Goal: Submit feedback/report problem

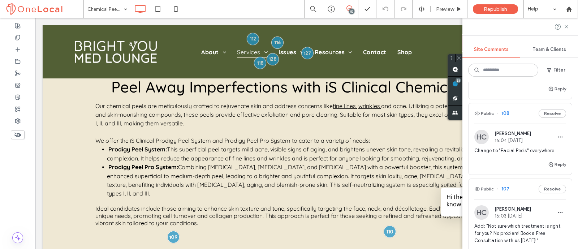
scroll to position [3387, 0]
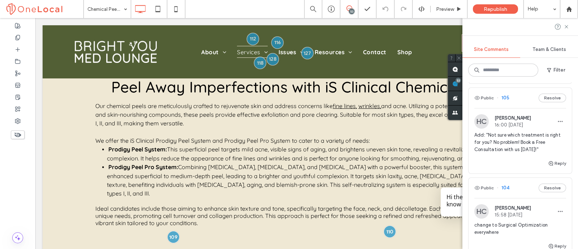
click at [524, 136] on span "Add: "Not sure which treatment is right for you? No problem! Book a Free Consul…" at bounding box center [520, 143] width 92 height 22
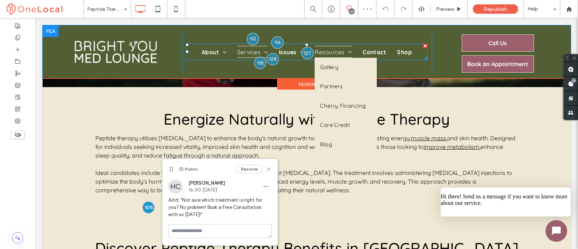
click at [322, 50] on span "Resources" at bounding box center [333, 52] width 37 height 12
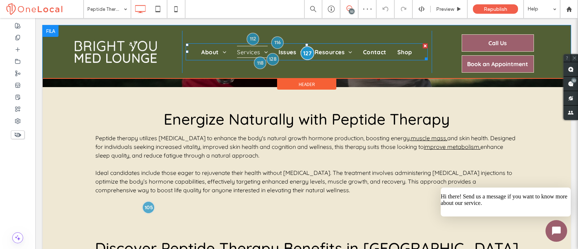
click at [303, 52] on div at bounding box center [307, 52] width 13 height 13
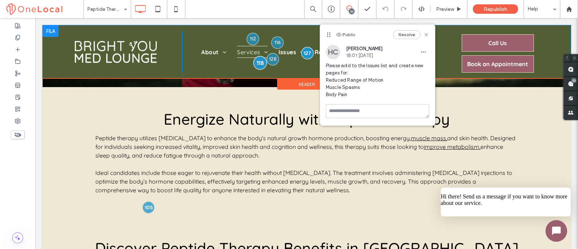
click at [257, 60] on div at bounding box center [259, 62] width 13 height 13
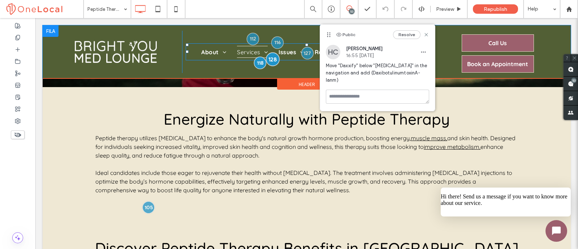
click at [274, 56] on div at bounding box center [272, 58] width 13 height 13
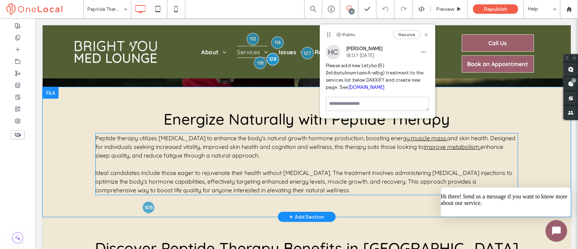
click at [305, 156] on span at bounding box center [306, 164] width 423 height 62
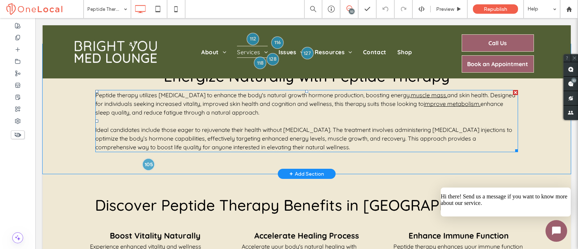
scroll to position [190, 0]
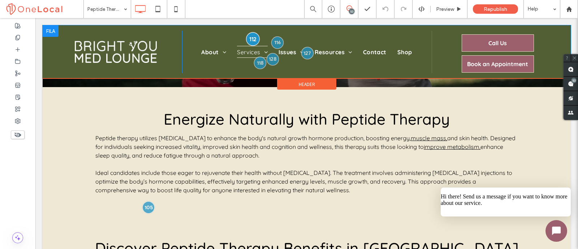
click at [250, 37] on div at bounding box center [252, 38] width 13 height 13
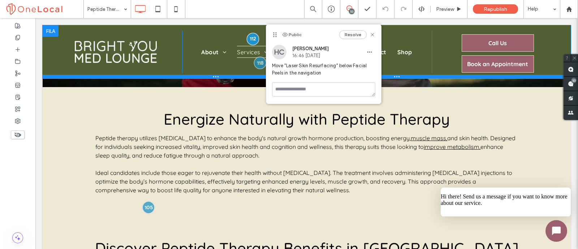
click at [237, 77] on div at bounding box center [307, 77] width 528 height 4
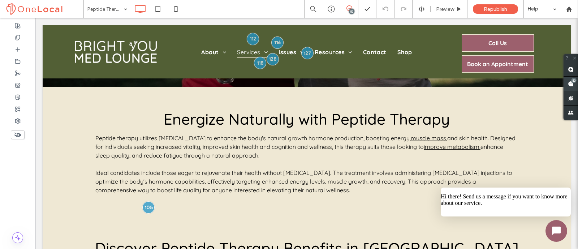
click at [573, 79] on div "53" at bounding box center [573, 80] width 5 height 5
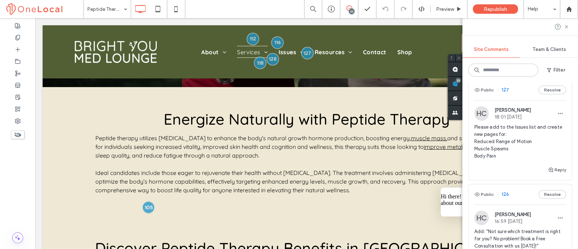
scroll to position [1219, 0]
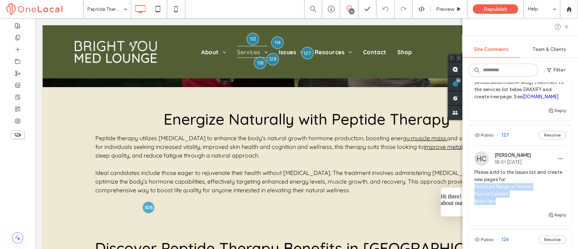
drag, startPoint x: 502, startPoint y: 198, endPoint x: 472, endPoint y: 183, distance: 33.9
click at [472, 183] on div "HC [PERSON_NAME] 18:01 [DATE] Please add to the Issues list and create new page…" at bounding box center [520, 180] width 103 height 59
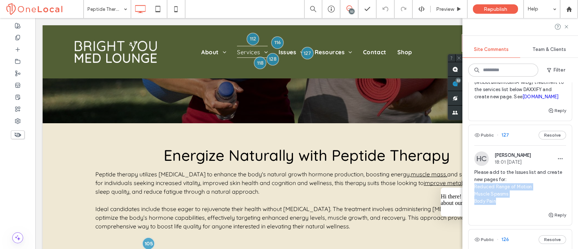
scroll to position [0, 0]
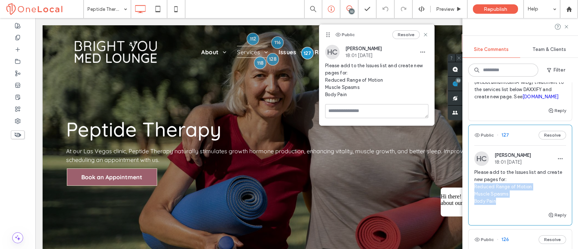
copy span "Reduced Range of Motion Muscle Spasms Body Pain"
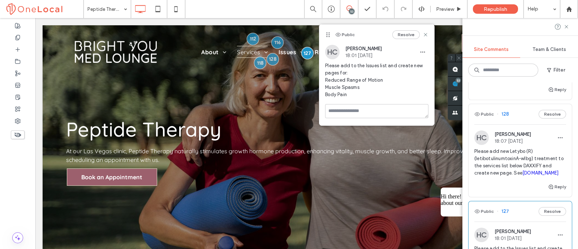
scroll to position [1129, 0]
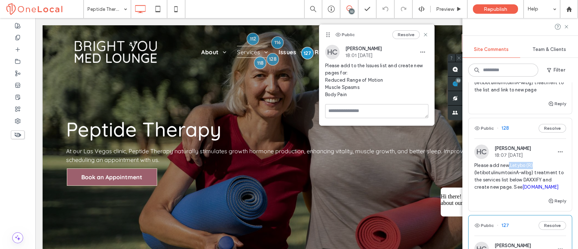
drag, startPoint x: 509, startPoint y: 162, endPoint x: 534, endPoint y: 163, distance: 25.3
click at [534, 163] on span "Please add new Letybo (R) (letibotulinumtoxinA-wlbg) treatment to the services …" at bounding box center [520, 176] width 92 height 29
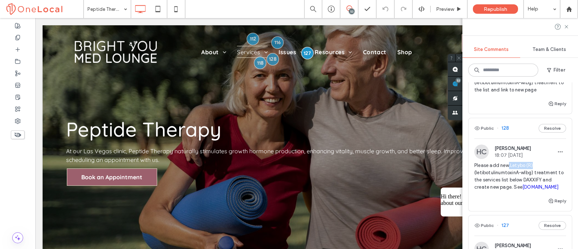
copy span "Letybo (R)"
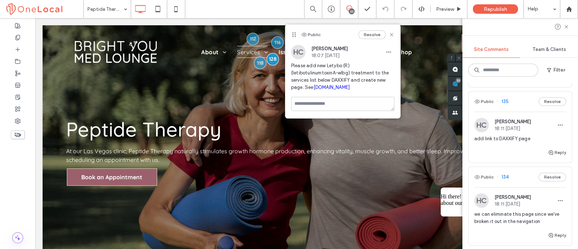
scroll to position [497, 0]
